Goal: Book appointment/travel/reservation

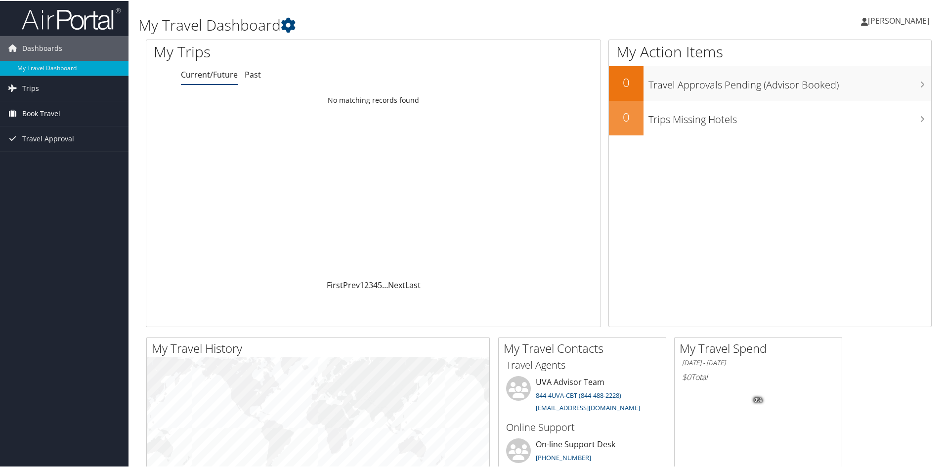
click at [64, 113] on link "Book Travel" at bounding box center [64, 112] width 129 height 25
click at [54, 159] on link "Book/Manage Online Trips" at bounding box center [64, 162] width 129 height 15
click at [48, 156] on link "Book/Manage Online Trips" at bounding box center [64, 162] width 129 height 15
click at [67, 165] on link "Book/Manage Online Trips" at bounding box center [64, 162] width 129 height 15
